Goal: Check status

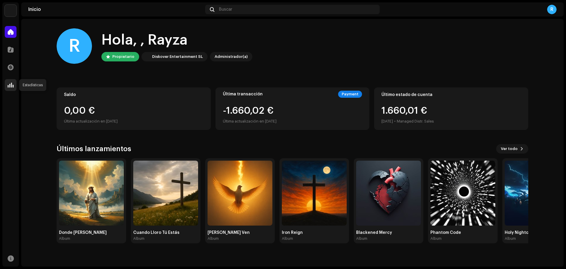
click at [10, 87] on span at bounding box center [11, 85] width 6 height 5
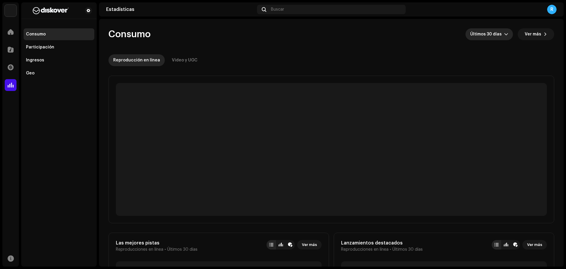
click at [496, 32] on span "Últimos 30 días" at bounding box center [487, 34] width 34 height 12
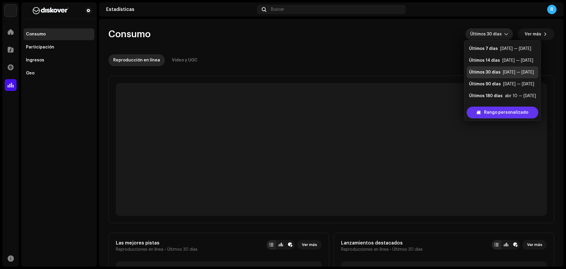
scroll to position [9, 0]
click at [499, 113] on span "Rango personalizado" at bounding box center [506, 112] width 44 height 12
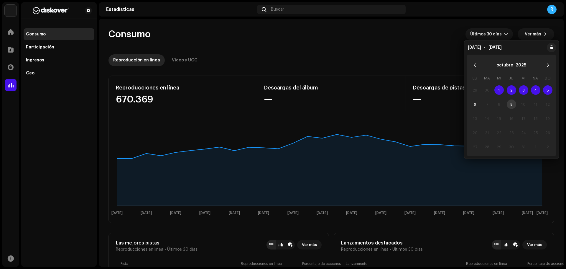
click at [495, 89] on span "1" at bounding box center [499, 89] width 9 height 9
click at [473, 102] on span "6" at bounding box center [474, 103] width 9 height 9
